Goal: Navigation & Orientation: Find specific page/section

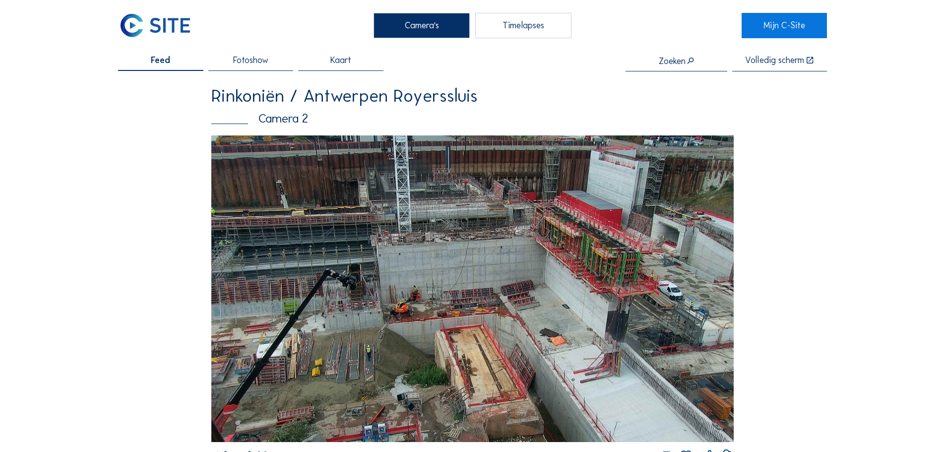
scroll to position [149, 0]
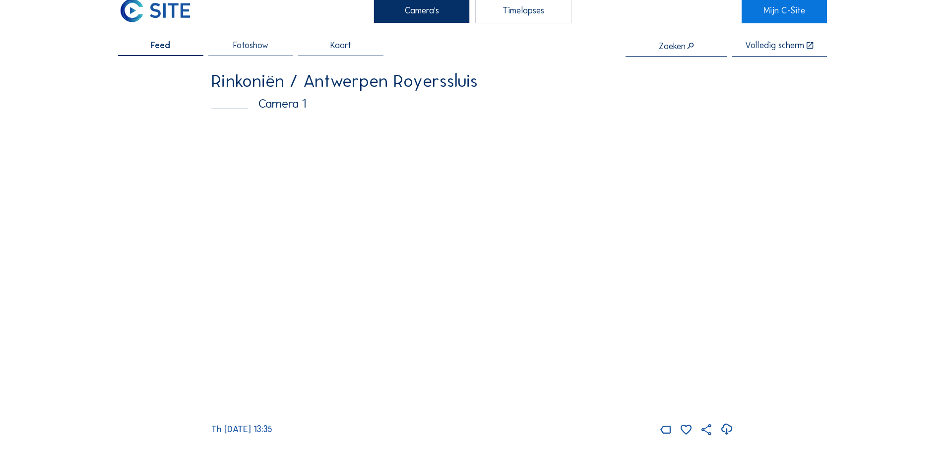
scroll to position [0, 0]
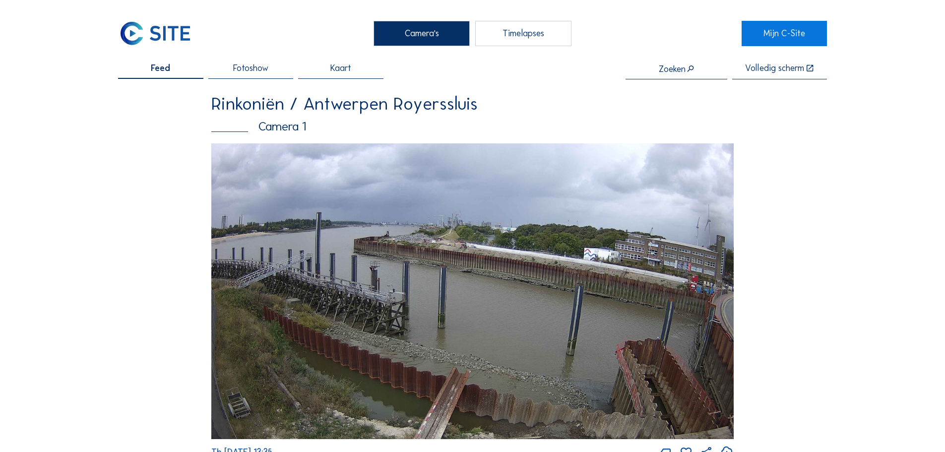
click at [535, 285] on img at bounding box center [472, 291] width 522 height 296
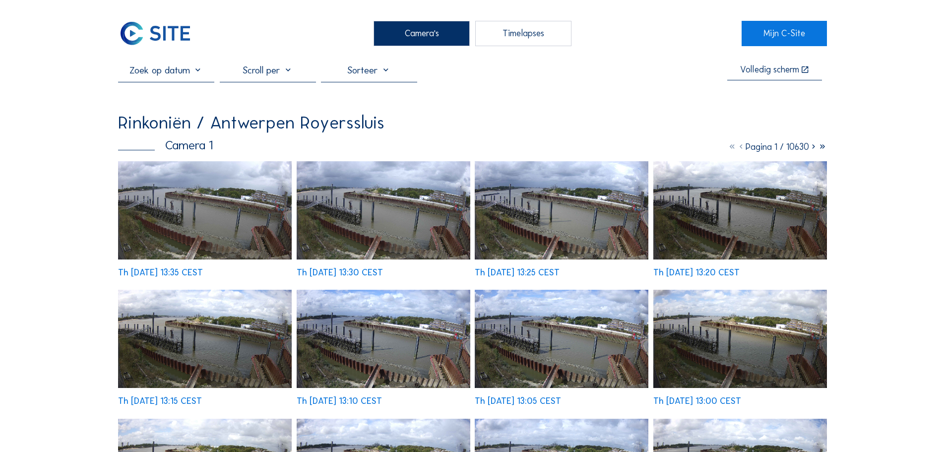
click at [168, 218] on img at bounding box center [205, 210] width 174 height 98
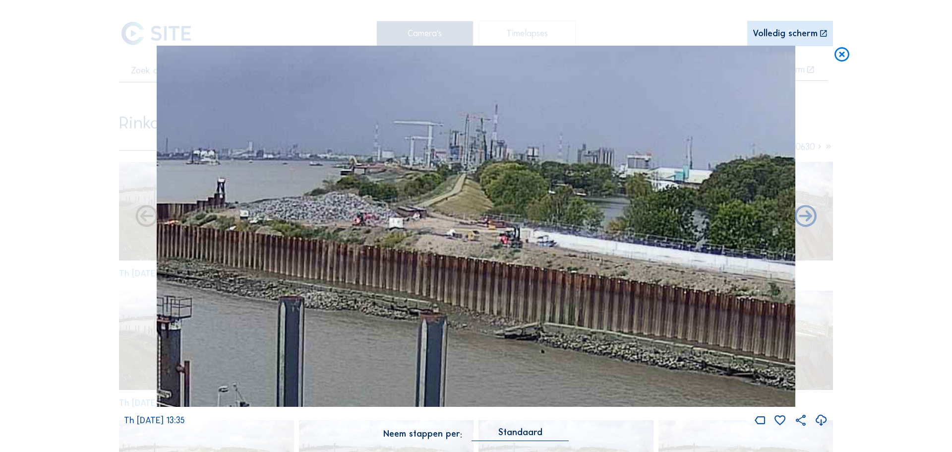
drag, startPoint x: 420, startPoint y: 314, endPoint x: 420, endPoint y: 368, distance: 54.1
click at [420, 368] on img at bounding box center [476, 227] width 639 height 362
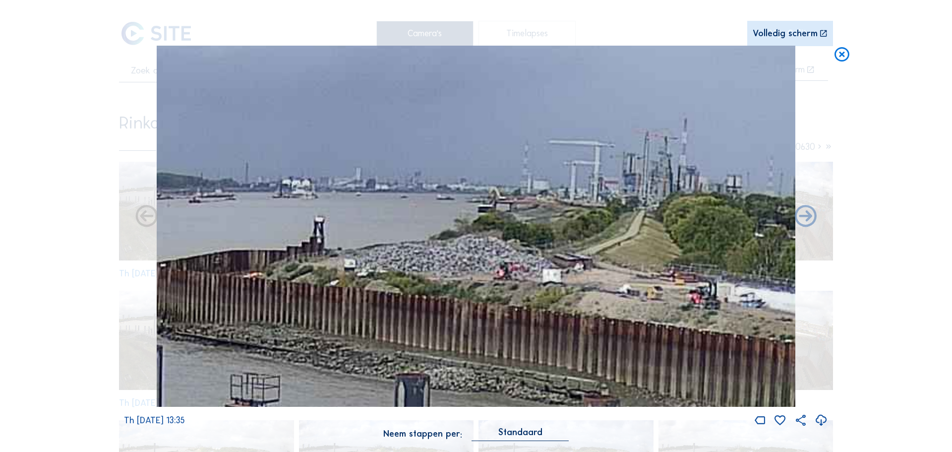
drag, startPoint x: 345, startPoint y: 257, endPoint x: 508, endPoint y: 270, distance: 163.3
click at [508, 270] on img at bounding box center [476, 227] width 639 height 362
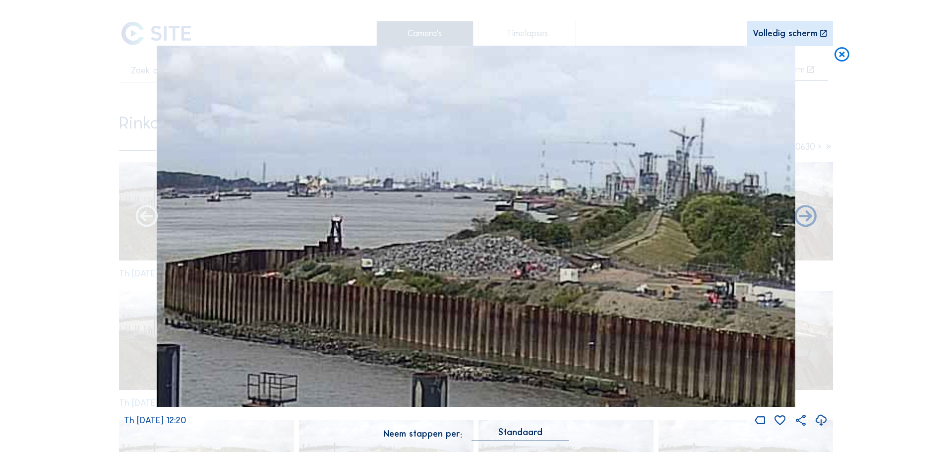
drag, startPoint x: 568, startPoint y: 297, endPoint x: 148, endPoint y: 222, distance: 426.9
click at [148, 223] on div "Th [DATE] 12:20" at bounding box center [476, 237] width 704 height 382
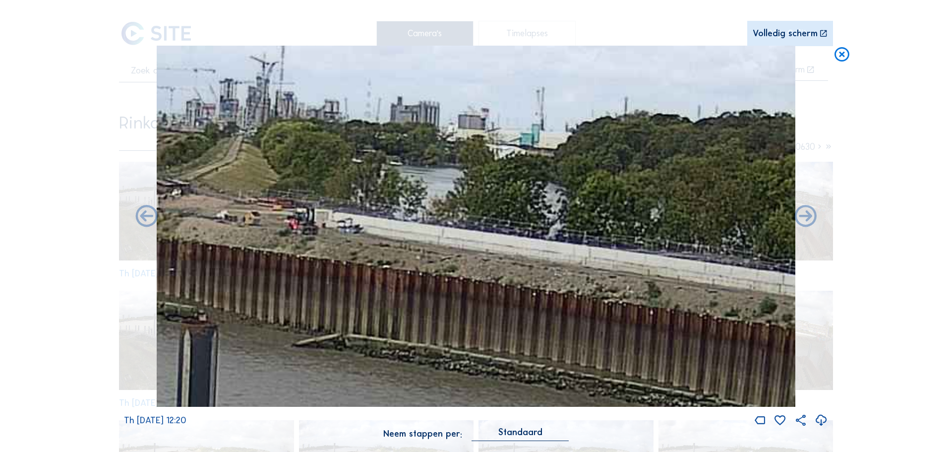
drag, startPoint x: 815, startPoint y: 334, endPoint x: 391, endPoint y: 323, distance: 424.7
click at [273, 320] on div "Th [DATE] 12:20" at bounding box center [476, 237] width 704 height 382
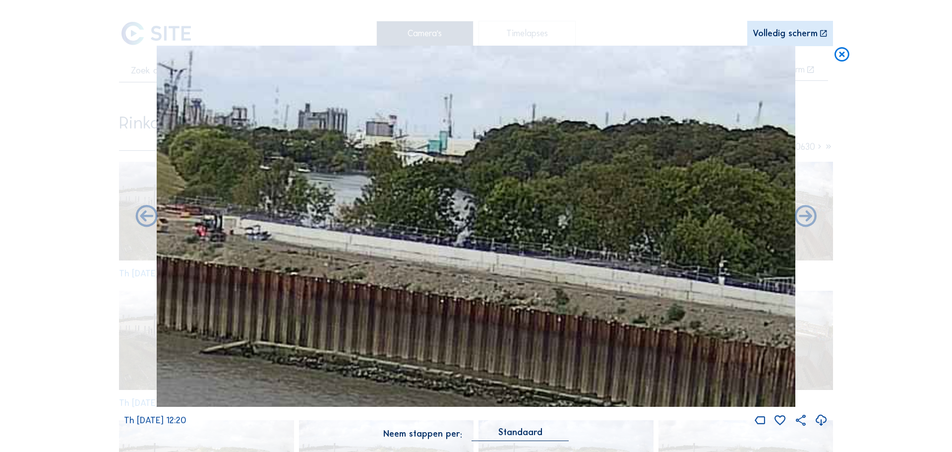
drag, startPoint x: 633, startPoint y: 341, endPoint x: 462, endPoint y: 332, distance: 170.8
click at [257, 321] on img at bounding box center [476, 227] width 639 height 362
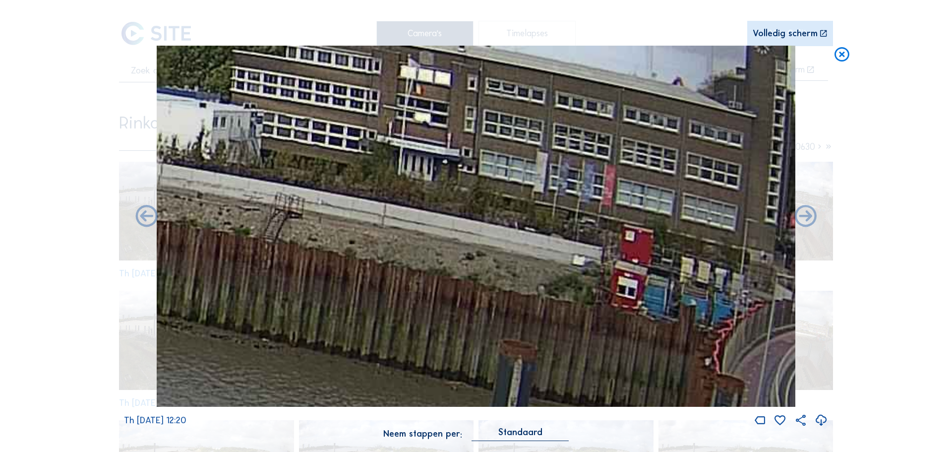
drag, startPoint x: 574, startPoint y: 322, endPoint x: 196, endPoint y: 201, distance: 396.9
click at [186, 209] on img at bounding box center [476, 227] width 639 height 362
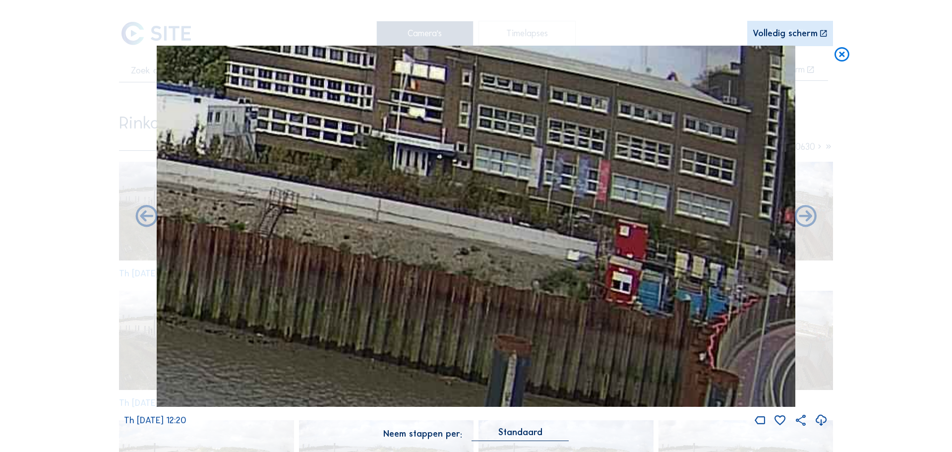
drag, startPoint x: 396, startPoint y: 265, endPoint x: 126, endPoint y: 213, distance: 275.4
click at [126, 213] on div "Th [DATE] 12:20" at bounding box center [476, 237] width 704 height 382
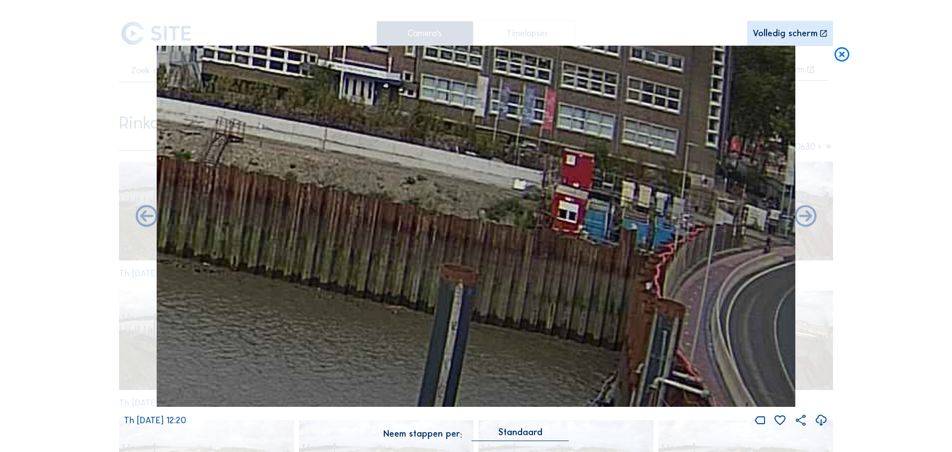
click at [531, 247] on img at bounding box center [476, 227] width 639 height 362
click at [702, 262] on img at bounding box center [476, 227] width 639 height 362
click at [849, 276] on div "Scroll om door de tijd te reizen | Druk op de 'Alt'-[PERSON_NAME] + scroll om t…" at bounding box center [476, 226] width 952 height 452
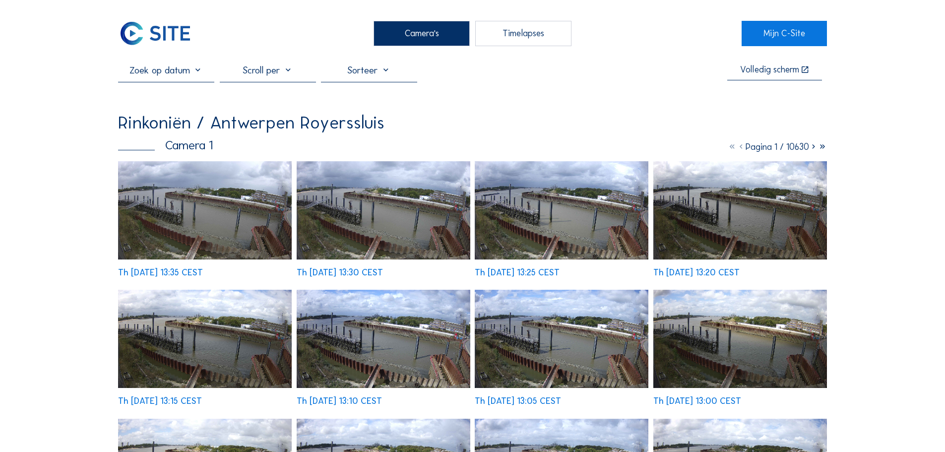
click at [394, 43] on div "Camera's" at bounding box center [422, 33] width 96 height 25
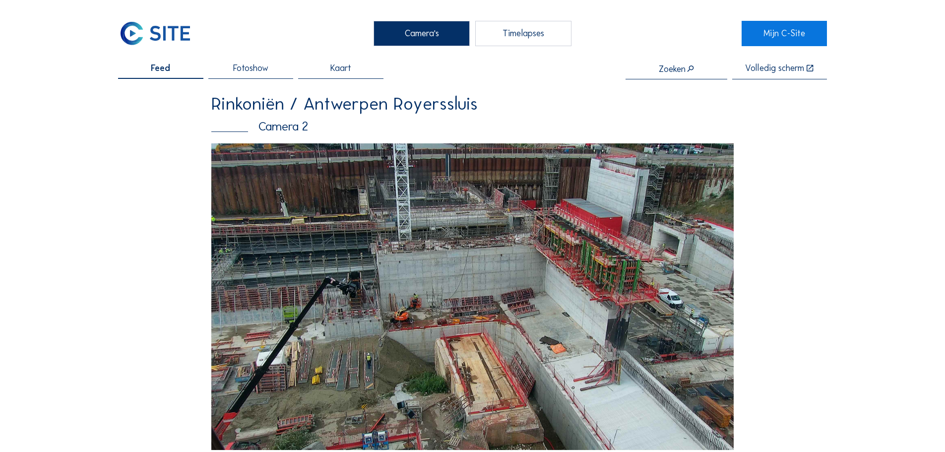
click at [421, 45] on div "Camera's" at bounding box center [422, 33] width 96 height 25
